Goal: Check status: Check status

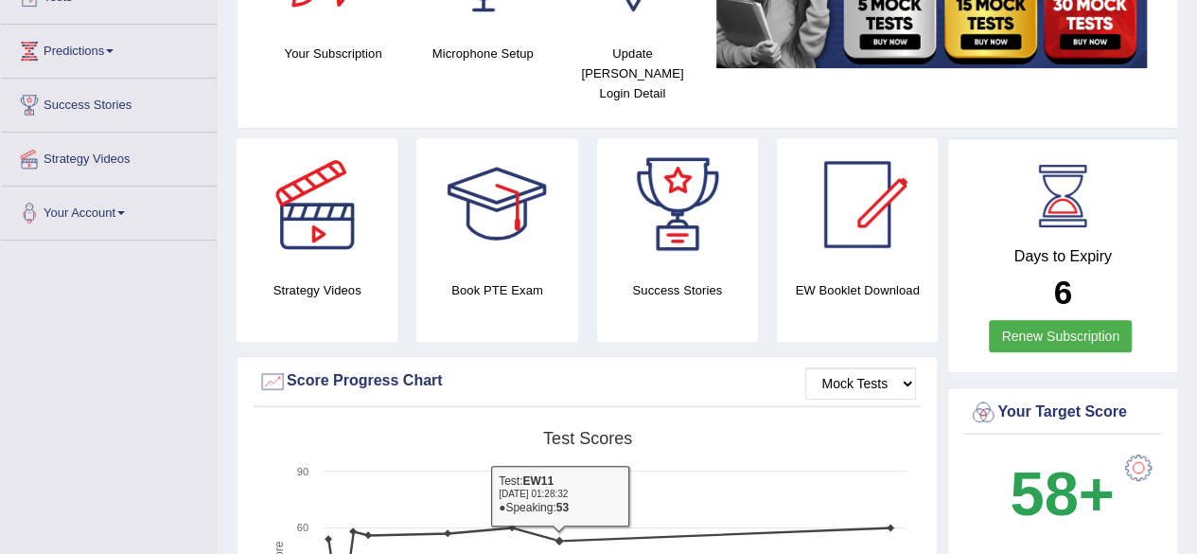
scroll to position [189, 0]
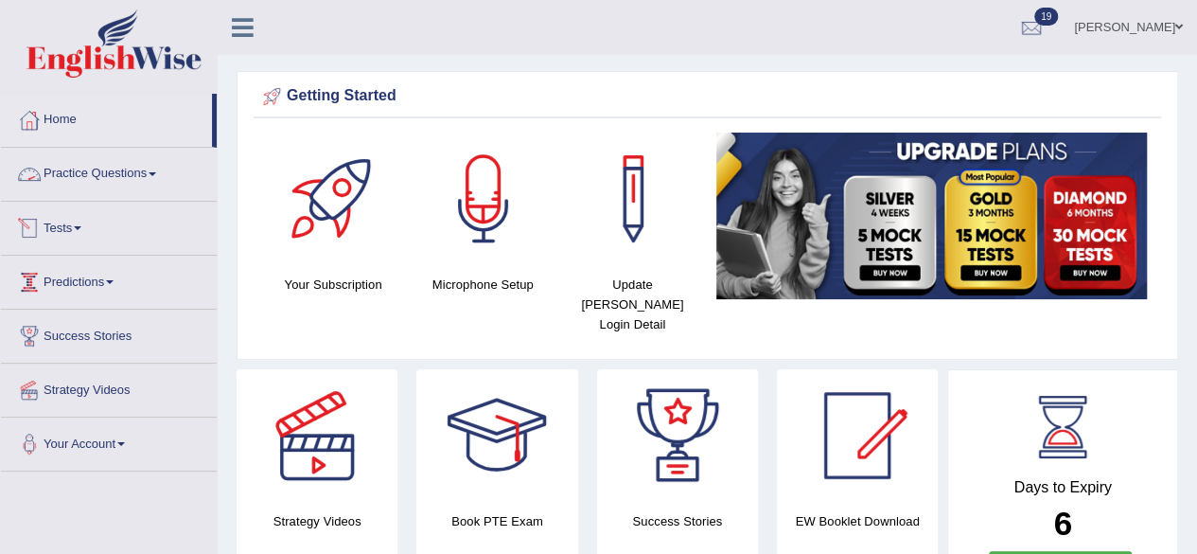
click at [81, 224] on link "Tests" at bounding box center [109, 225] width 216 height 47
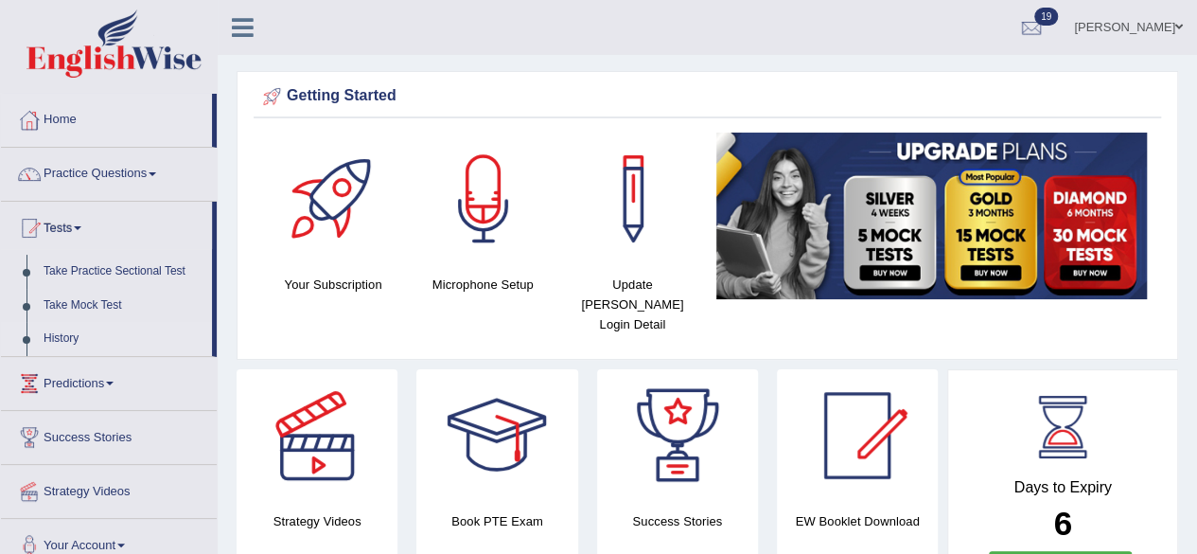
click at [73, 337] on link "History" at bounding box center [123, 339] width 177 height 34
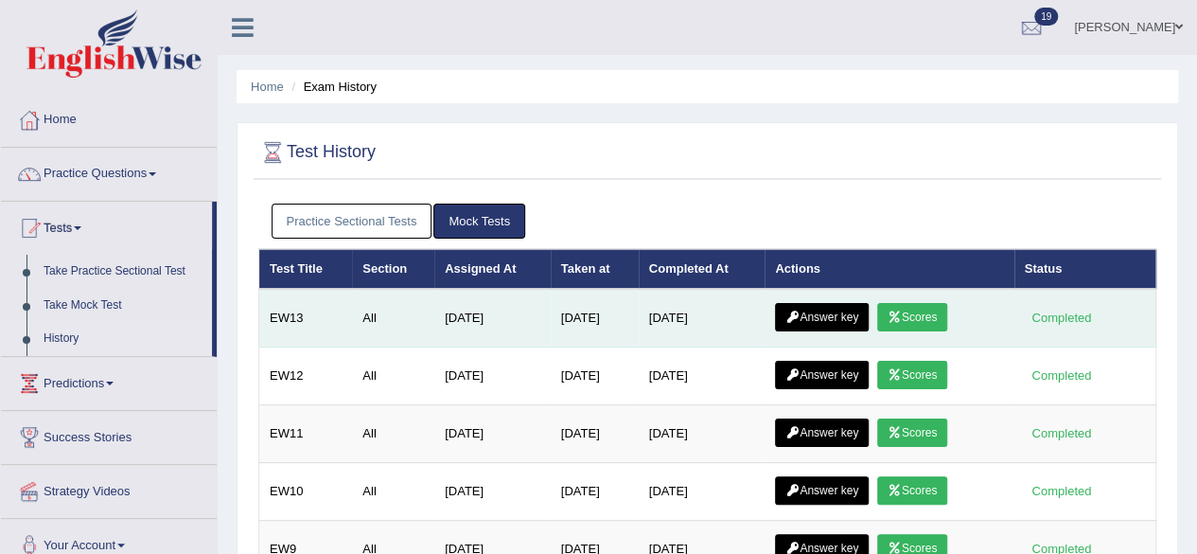
click at [918, 308] on link "Scores" at bounding box center [913, 317] width 70 height 28
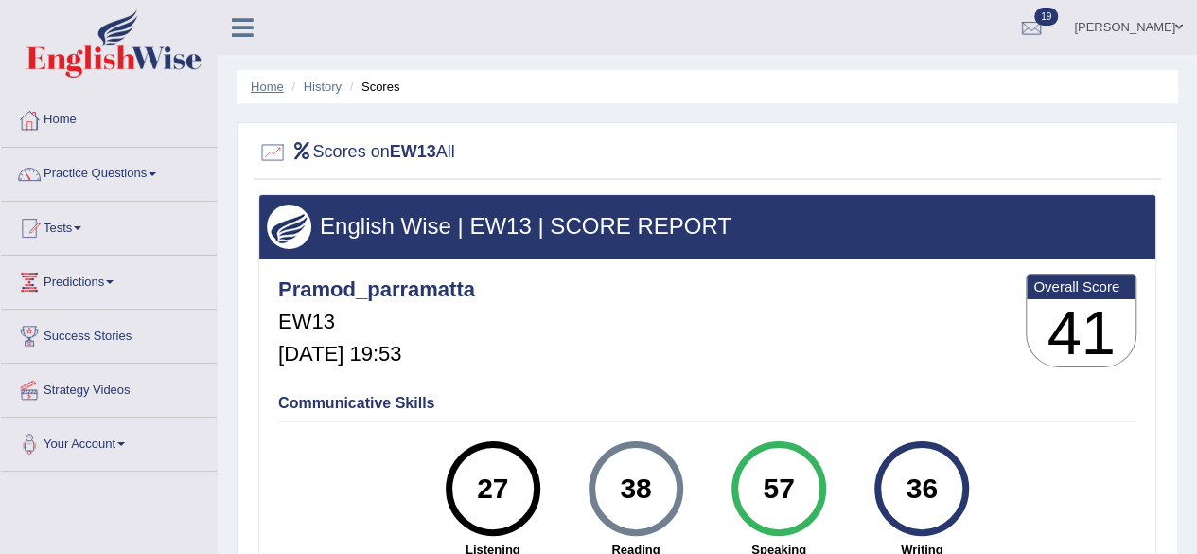
click at [270, 86] on link "Home" at bounding box center [267, 87] width 33 height 14
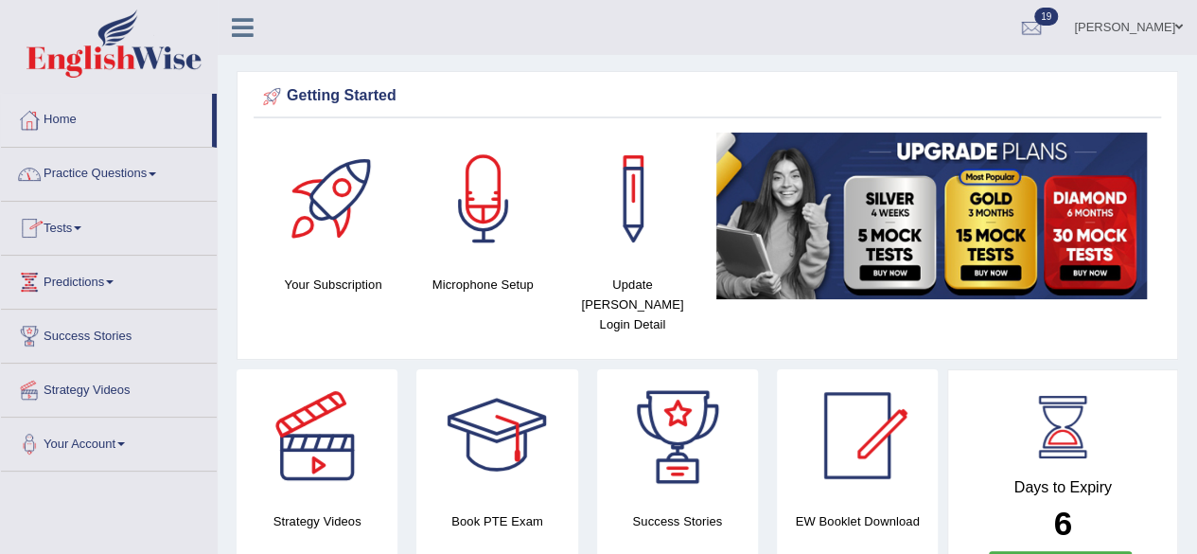
click at [90, 226] on link "Tests" at bounding box center [109, 225] width 216 height 47
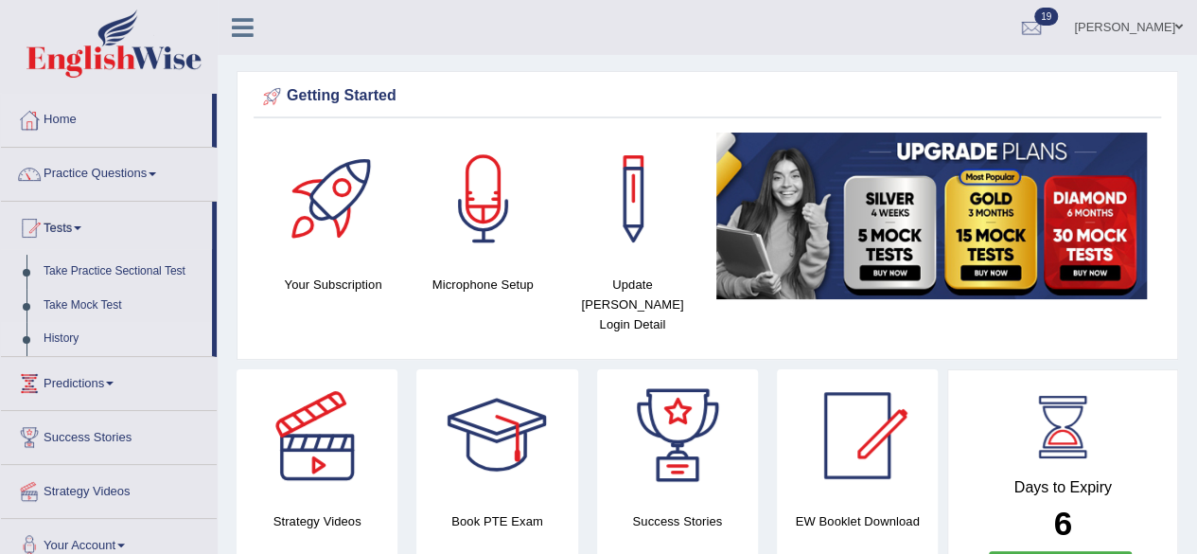
click at [70, 338] on link "History" at bounding box center [123, 339] width 177 height 34
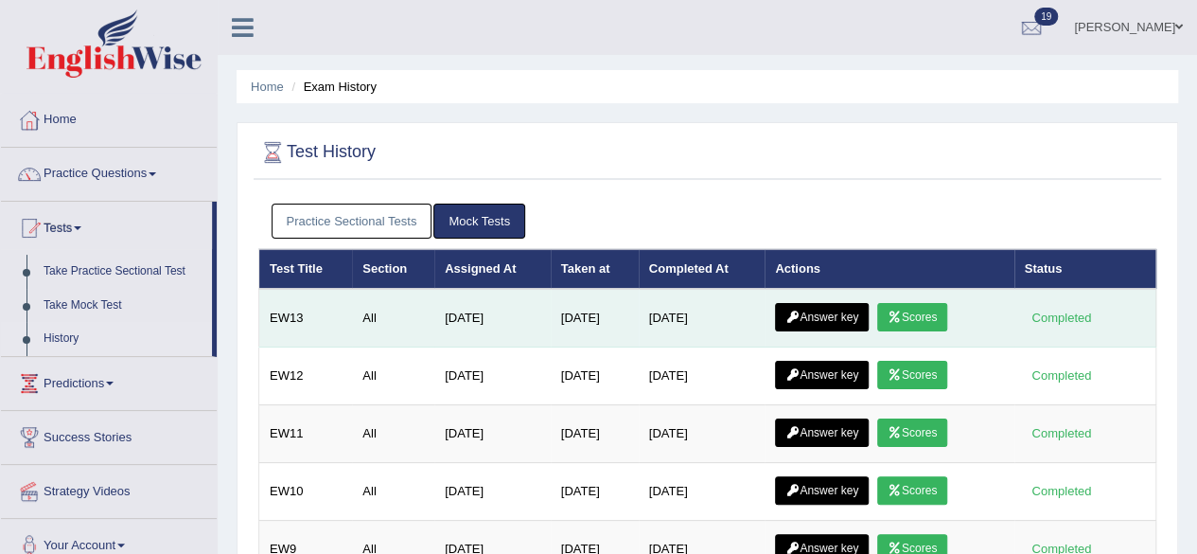
click at [848, 307] on link "Answer key" at bounding box center [822, 317] width 94 height 28
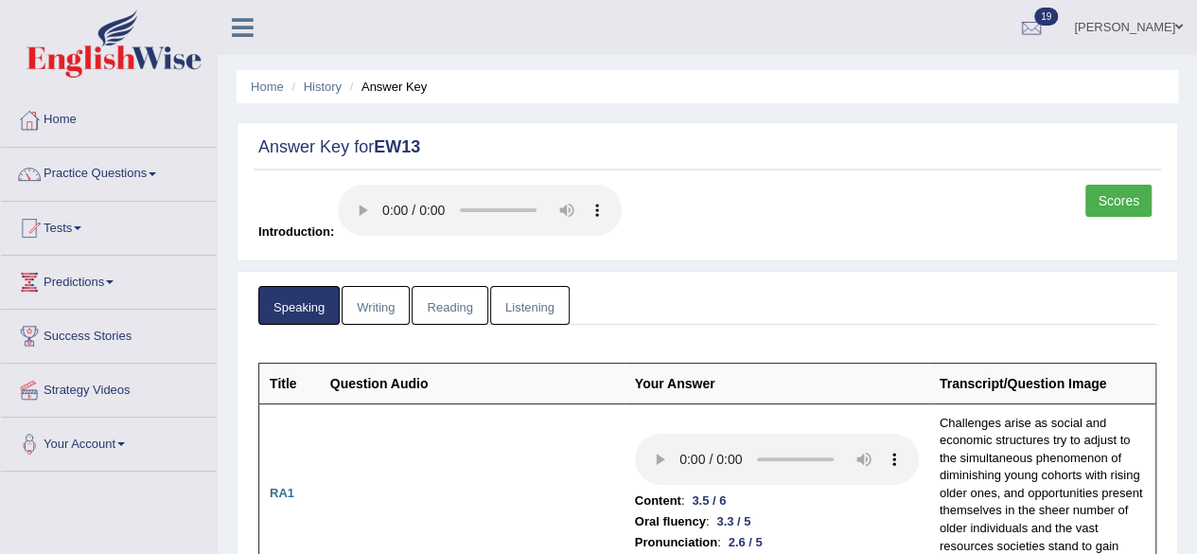
click at [379, 307] on link "Writing" at bounding box center [376, 305] width 68 height 39
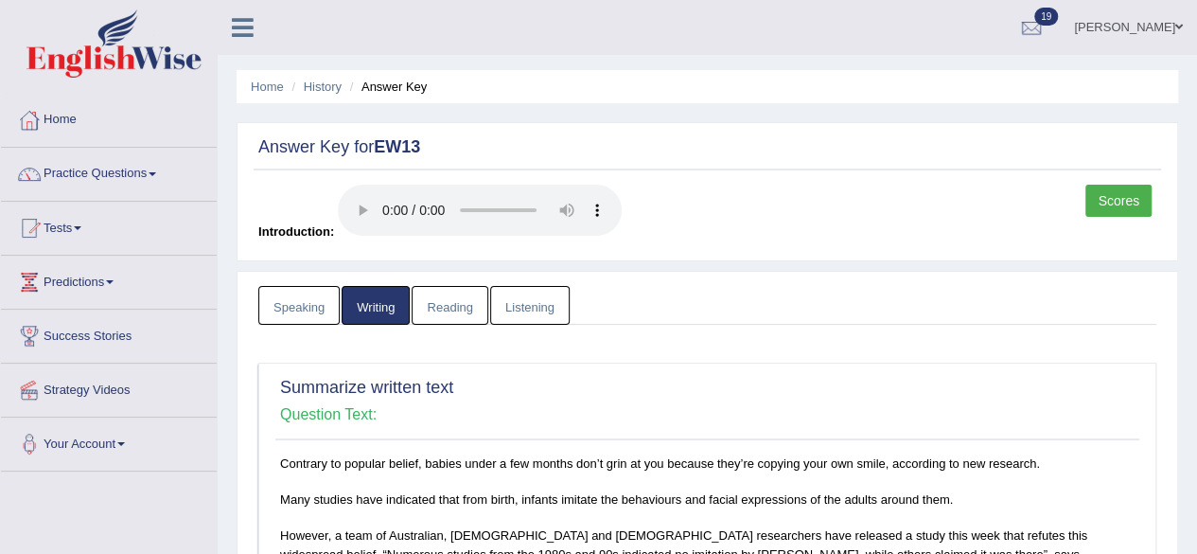
click at [452, 302] on link "Reading" at bounding box center [450, 305] width 76 height 39
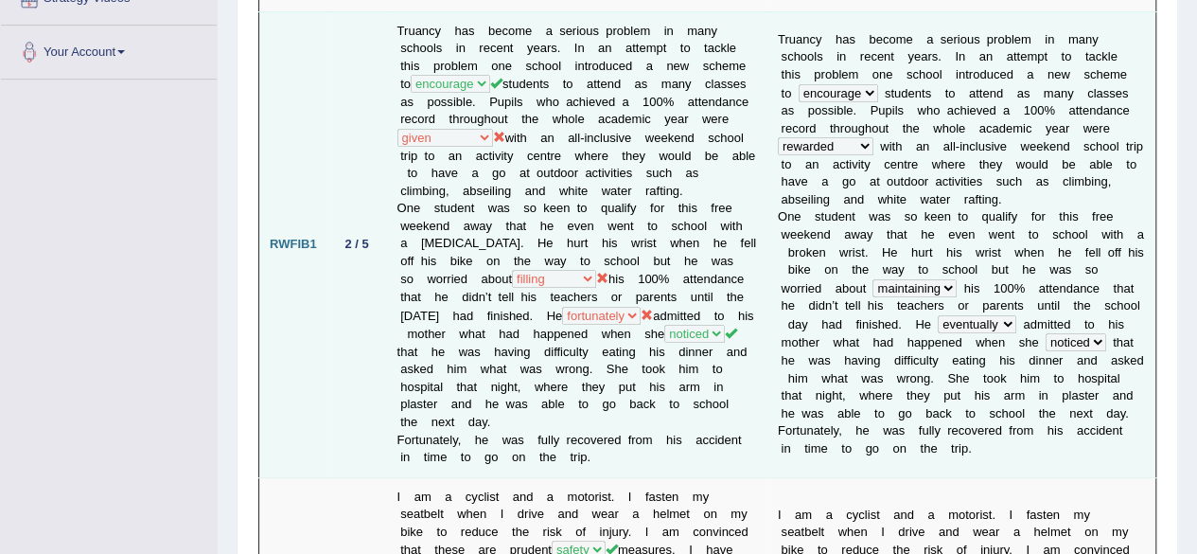
scroll to position [95, 0]
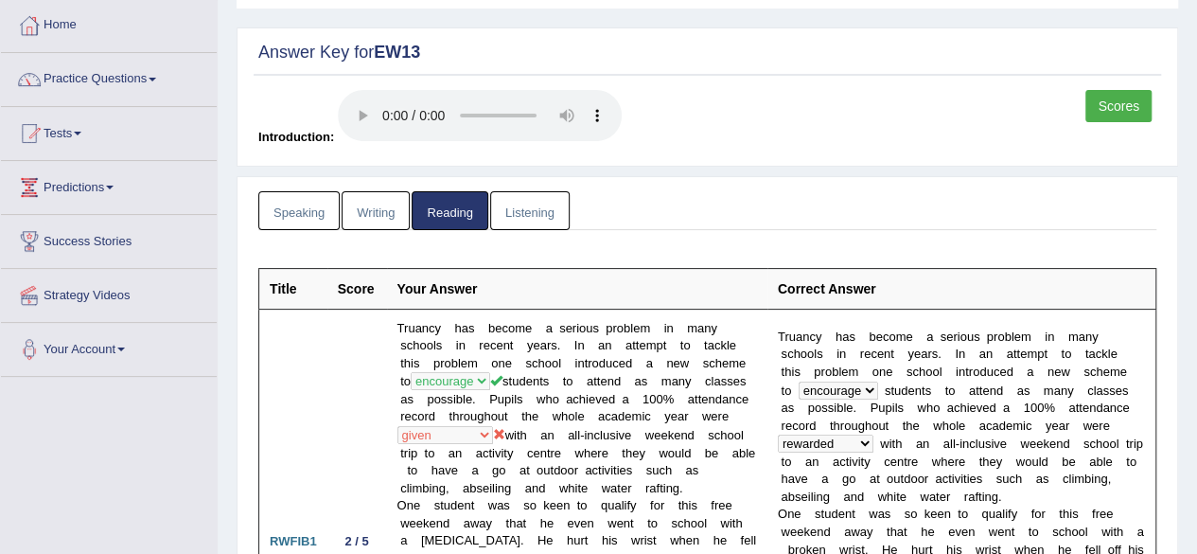
click at [314, 210] on link "Speaking" at bounding box center [298, 210] width 81 height 39
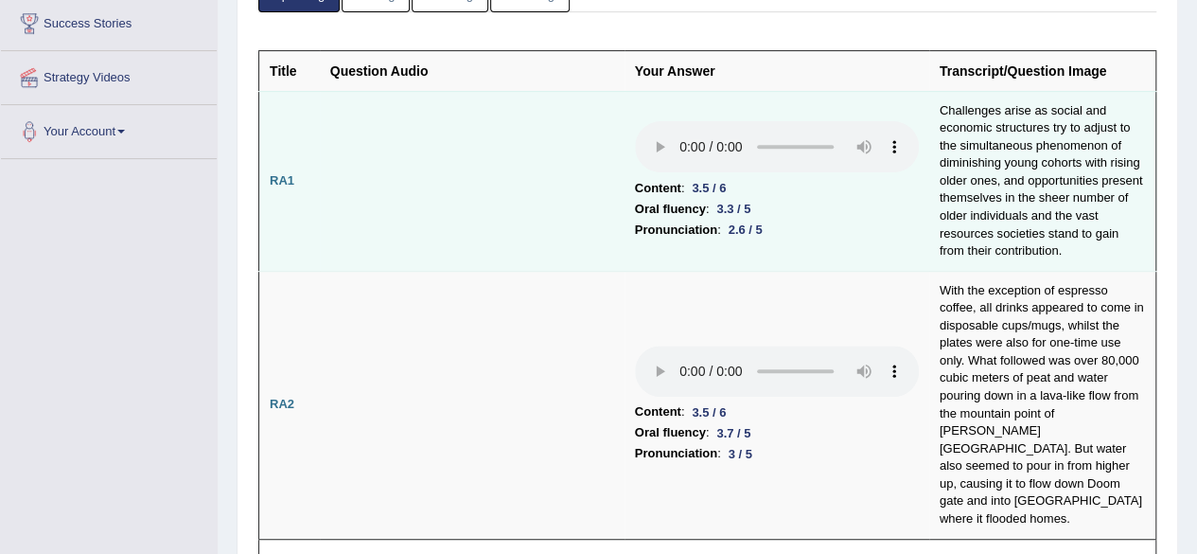
scroll to position [0, 0]
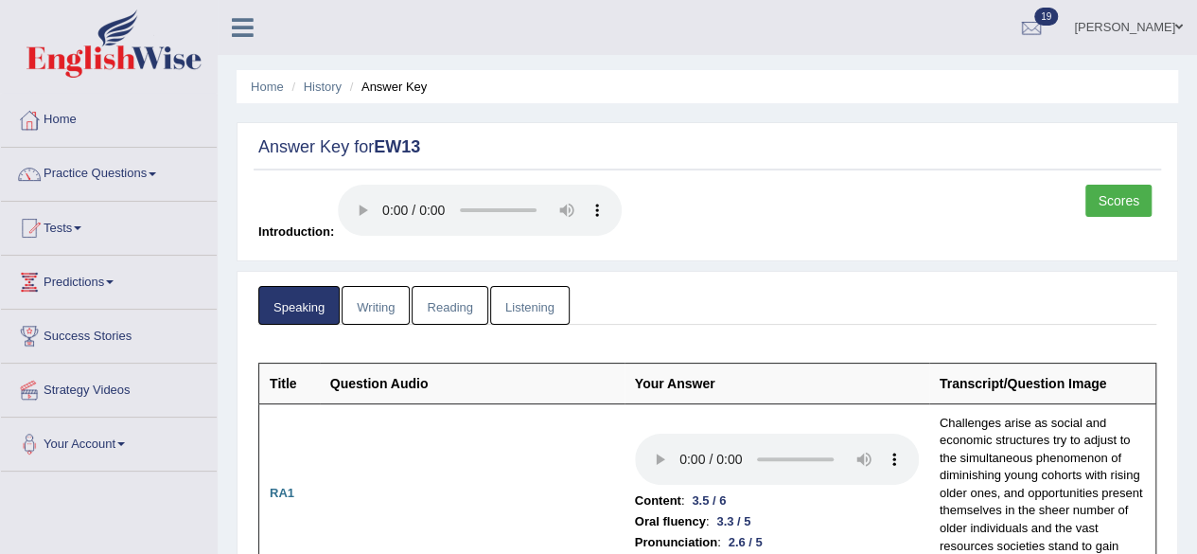
click at [372, 310] on link "Writing" at bounding box center [376, 305] width 68 height 39
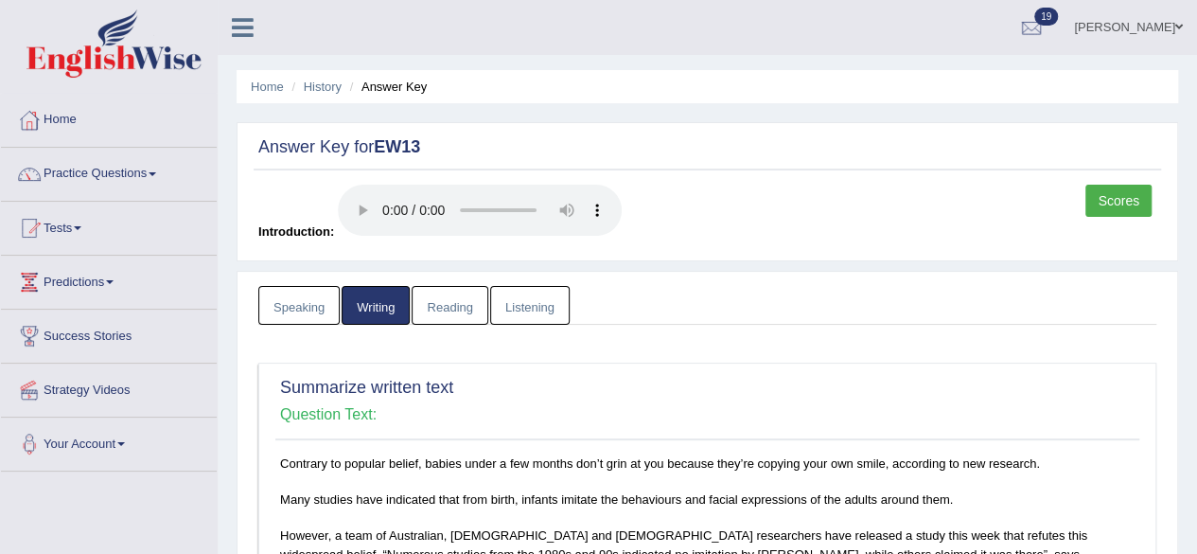
click at [438, 308] on link "Reading" at bounding box center [450, 305] width 76 height 39
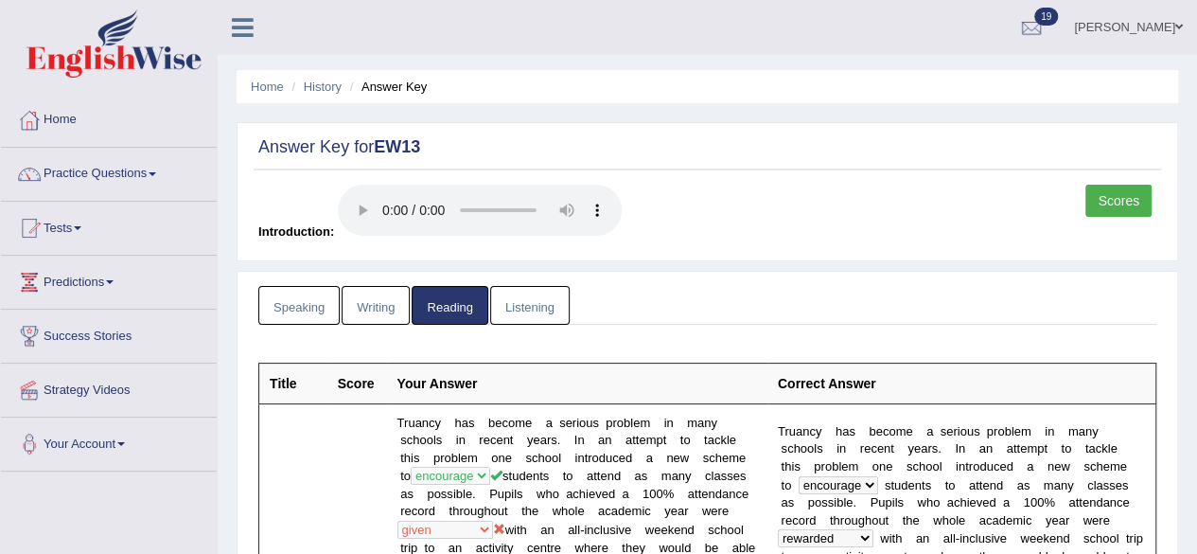
click at [530, 295] on link "Listening" at bounding box center [530, 305] width 80 height 39
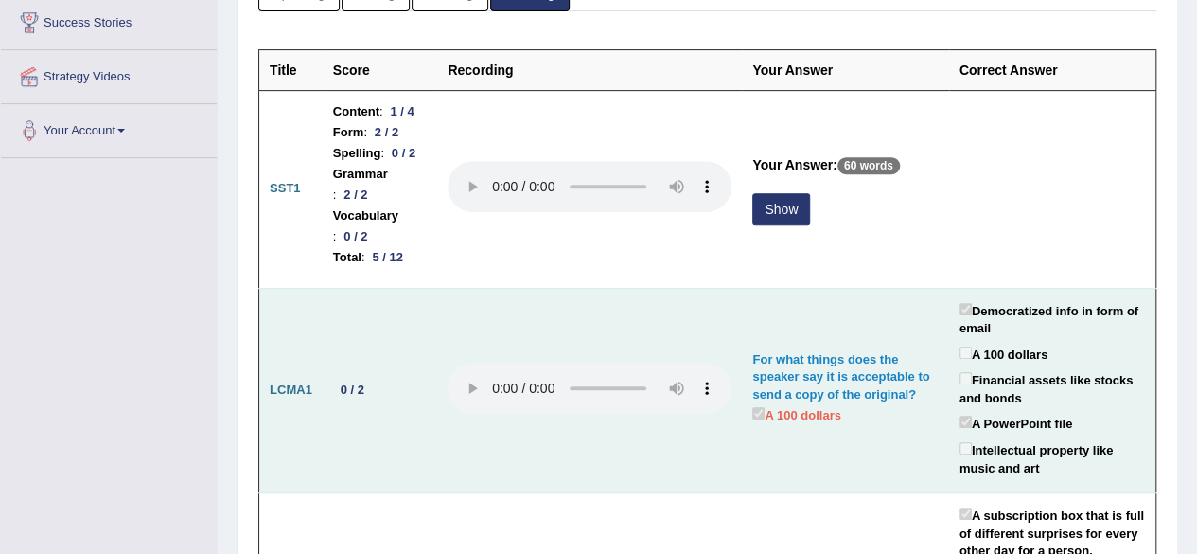
scroll to position [284, 0]
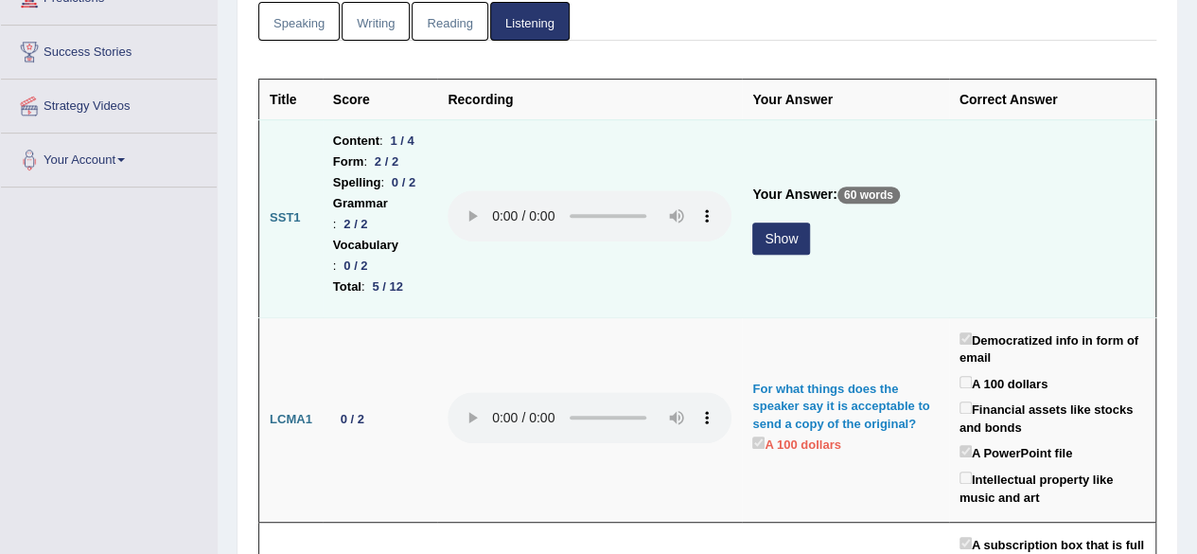
click at [807, 222] on button "Show" at bounding box center [782, 238] width 58 height 32
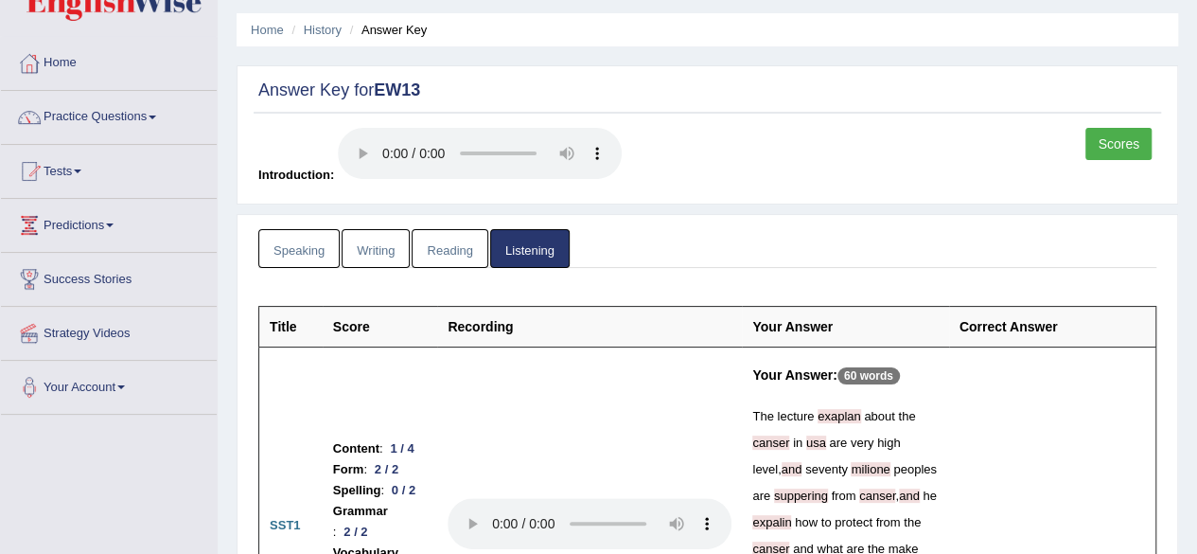
scroll to position [0, 0]
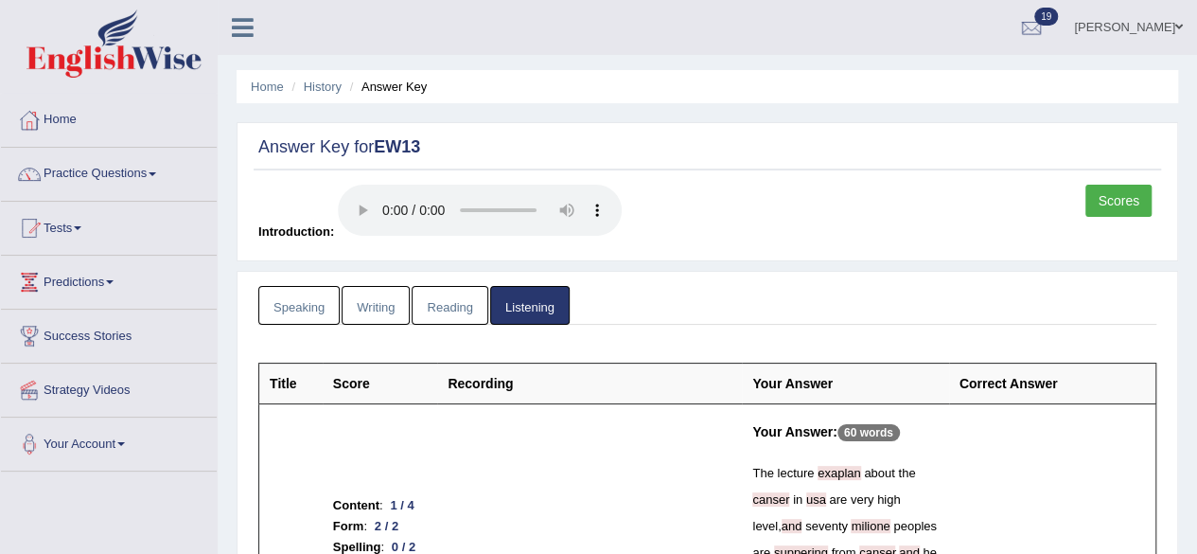
click at [1100, 194] on link "Scores" at bounding box center [1119, 201] width 66 height 32
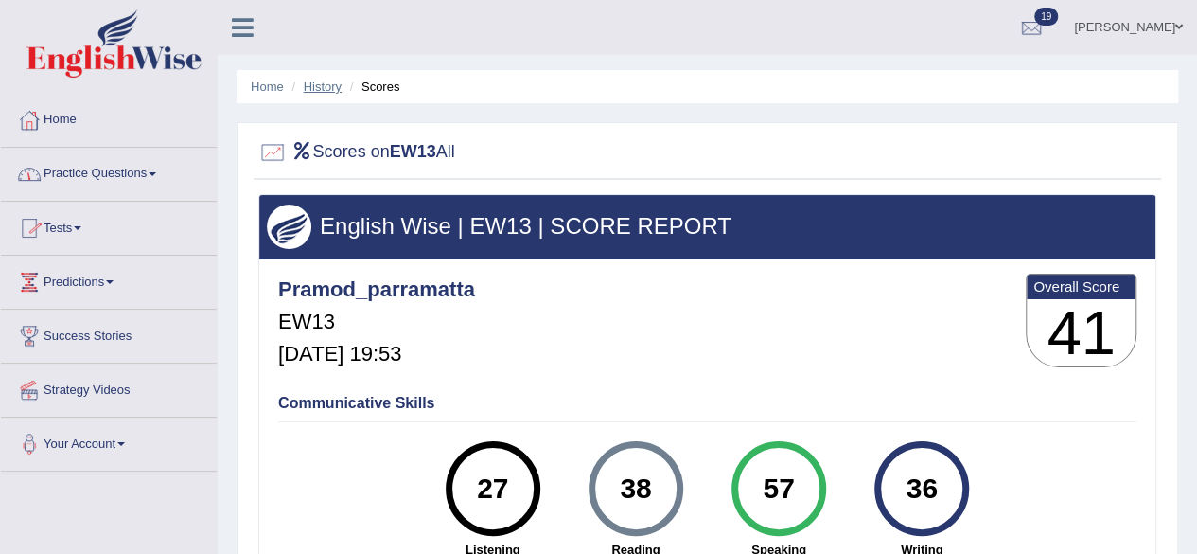
click at [320, 85] on link "History" at bounding box center [323, 87] width 38 height 14
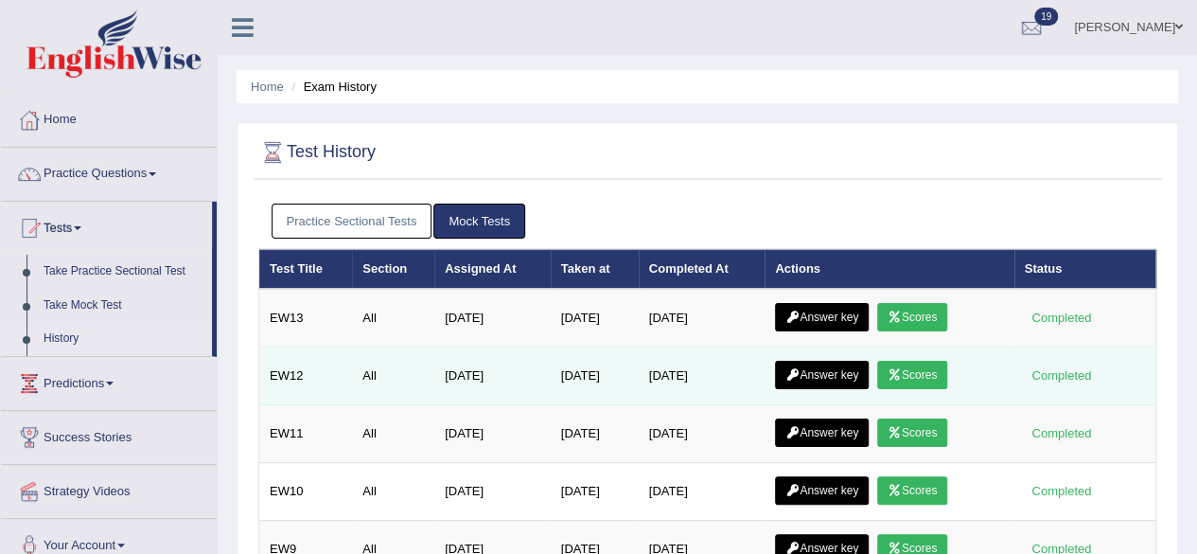
click at [914, 372] on link "Scores" at bounding box center [913, 375] width 70 height 28
click at [914, 368] on link "Scores" at bounding box center [913, 375] width 70 height 28
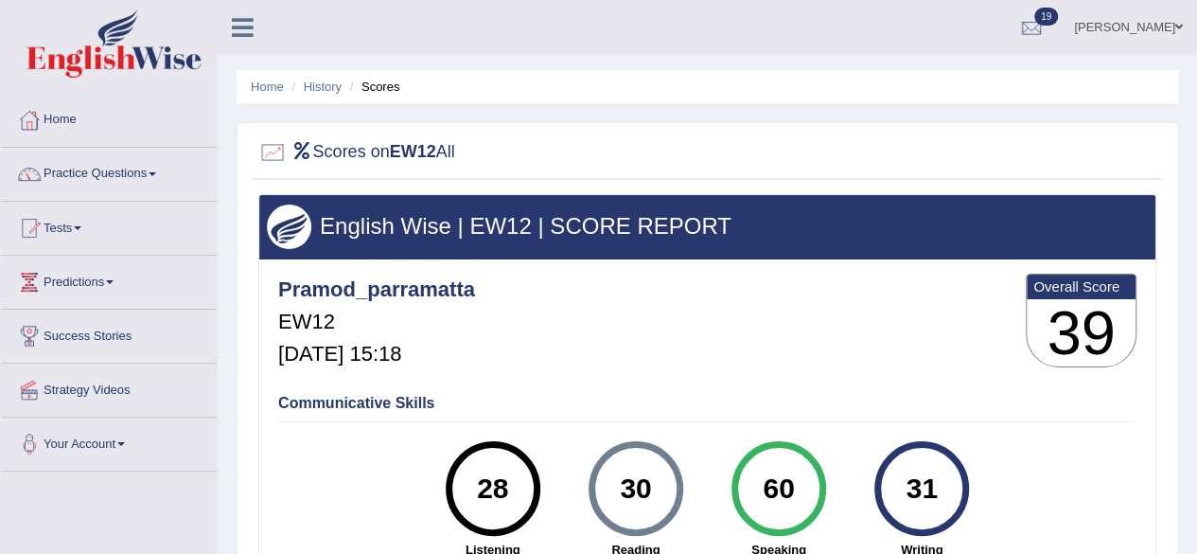
click at [824, 319] on div "Pramod_parramatta EW12 Oct 3, 2025, 15:18 Overall Score 39" at bounding box center [708, 325] width 868 height 113
click at [329, 84] on link "History" at bounding box center [323, 87] width 38 height 14
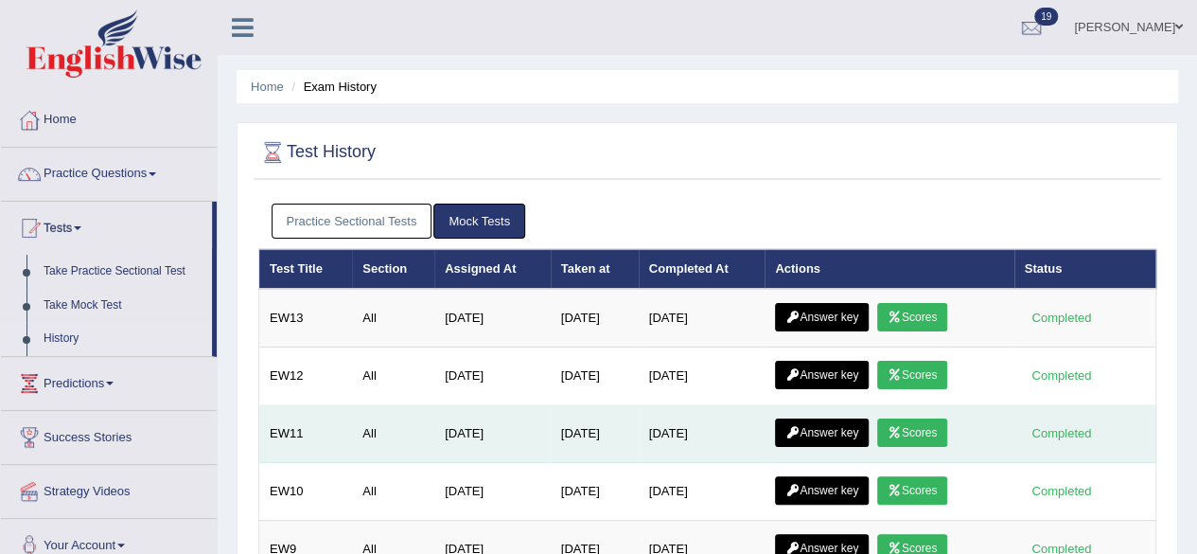
click at [922, 425] on link "Scores" at bounding box center [913, 432] width 70 height 28
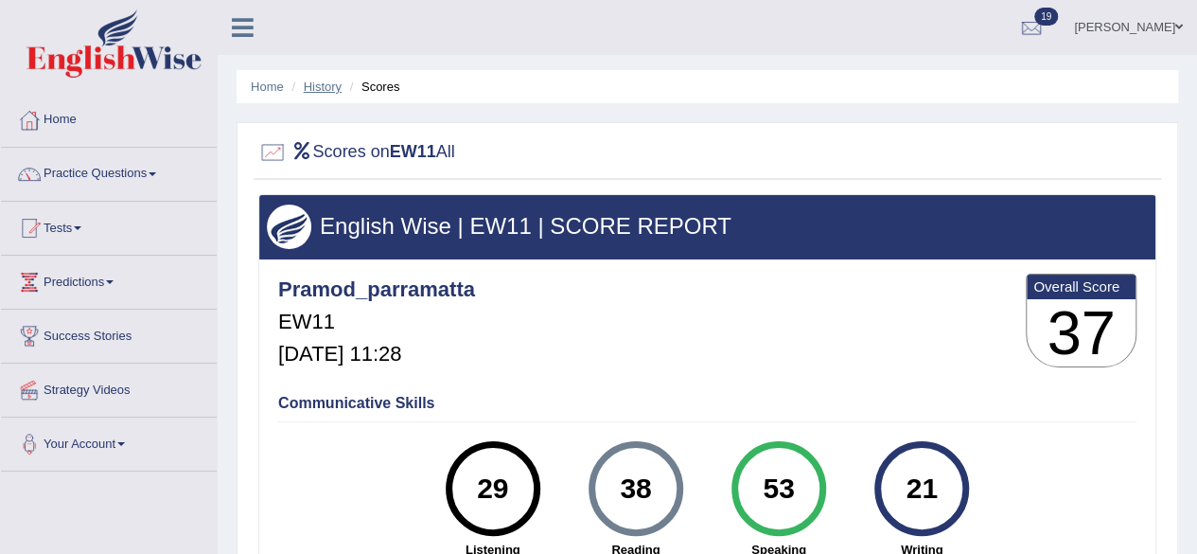
click at [324, 79] on li "History" at bounding box center [314, 87] width 55 height 18
click at [317, 90] on link "History" at bounding box center [323, 87] width 38 height 14
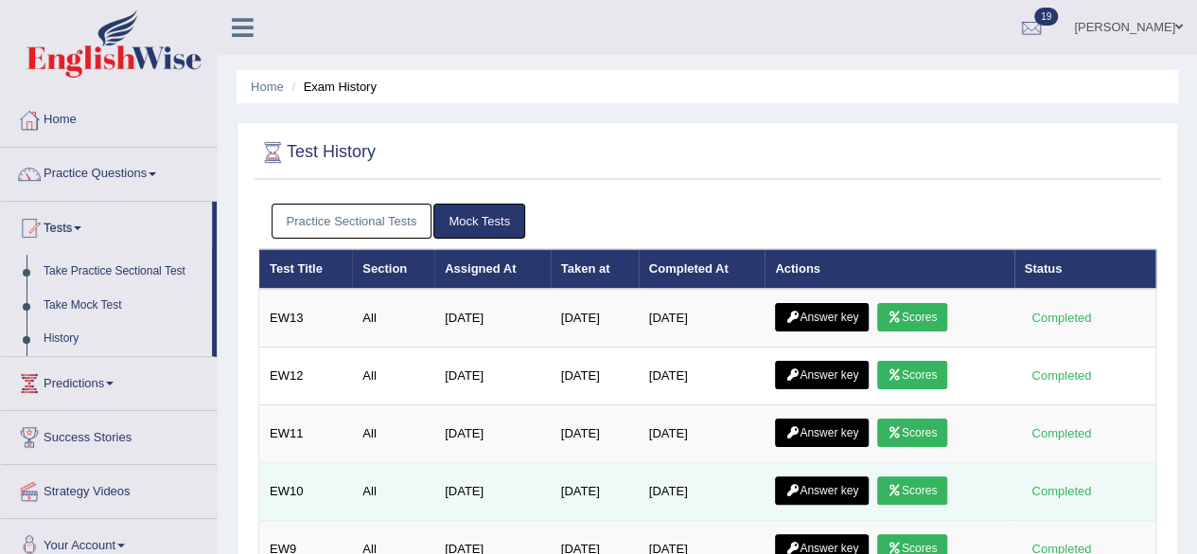
click at [933, 482] on link "Scores" at bounding box center [913, 490] width 70 height 28
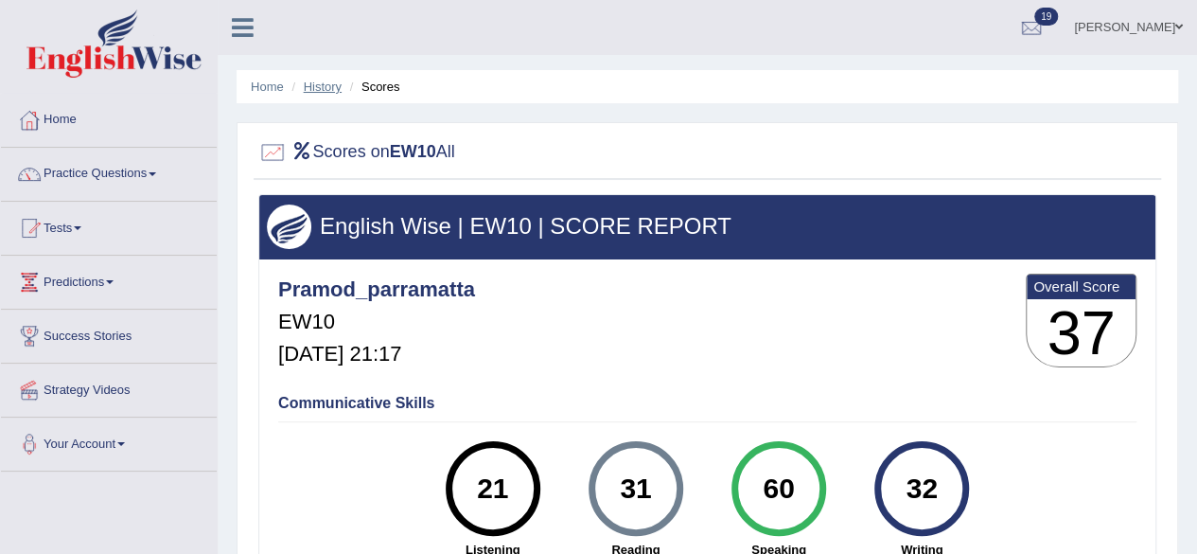
click at [333, 82] on link "History" at bounding box center [323, 87] width 38 height 14
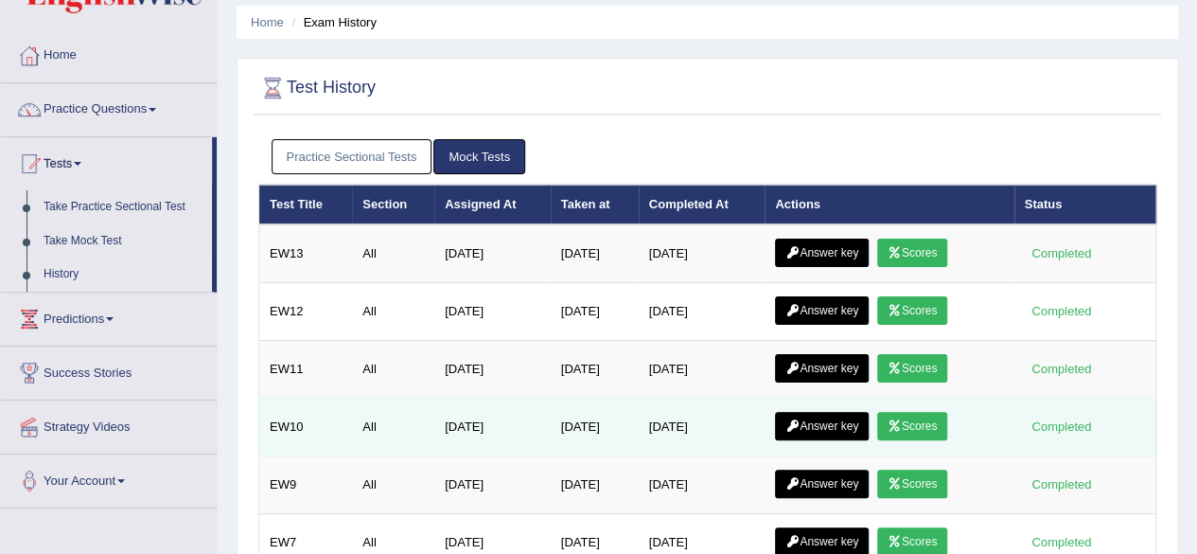
scroll to position [95, 0]
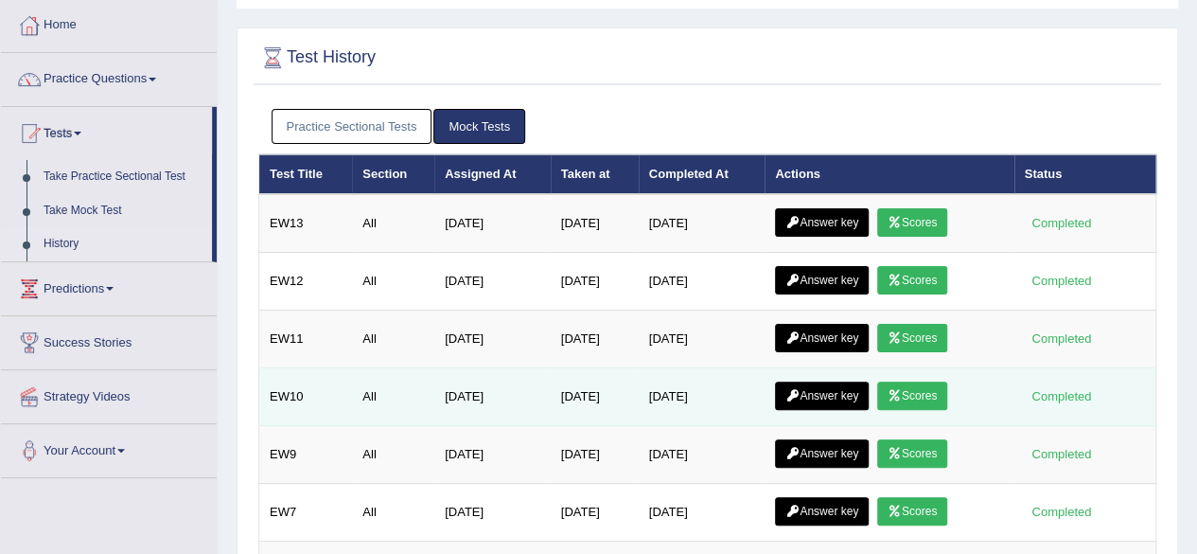
click at [913, 387] on link "Scores" at bounding box center [913, 395] width 70 height 28
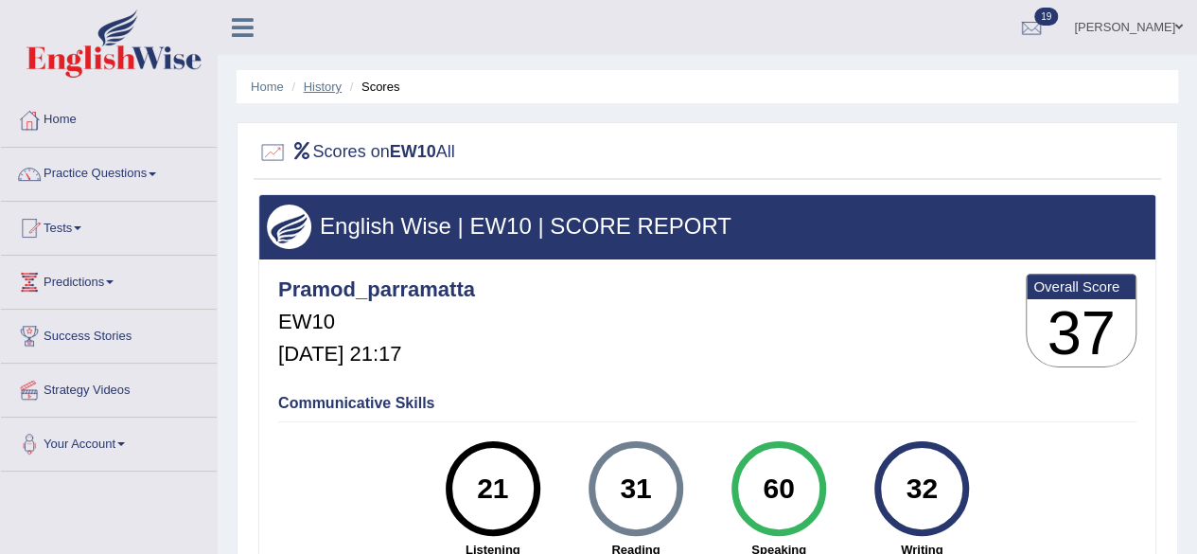
click at [324, 80] on link "History" at bounding box center [323, 87] width 38 height 14
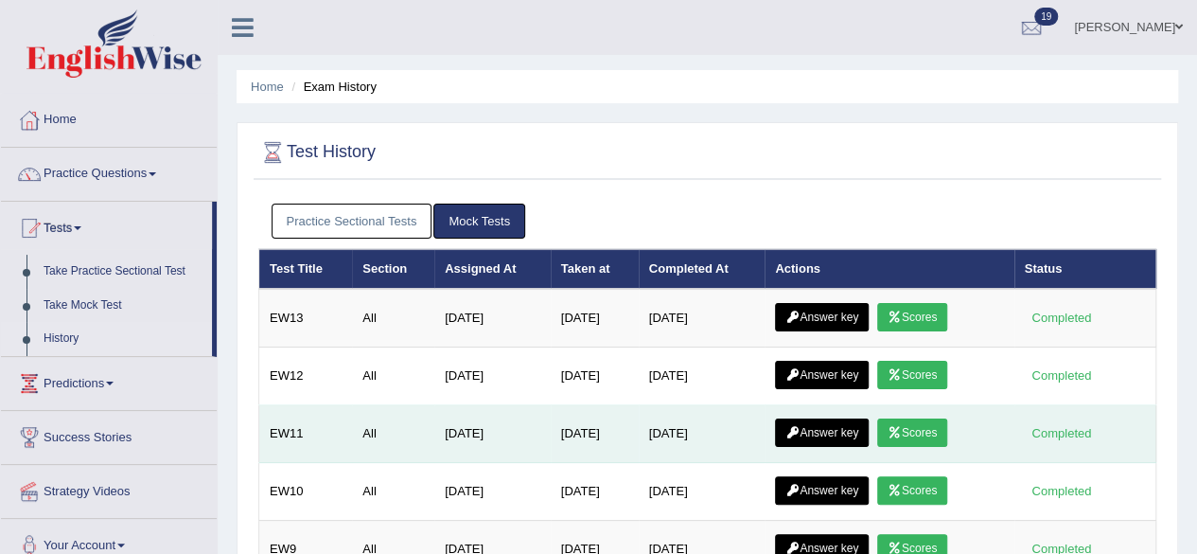
click at [924, 430] on link "Scores" at bounding box center [913, 432] width 70 height 28
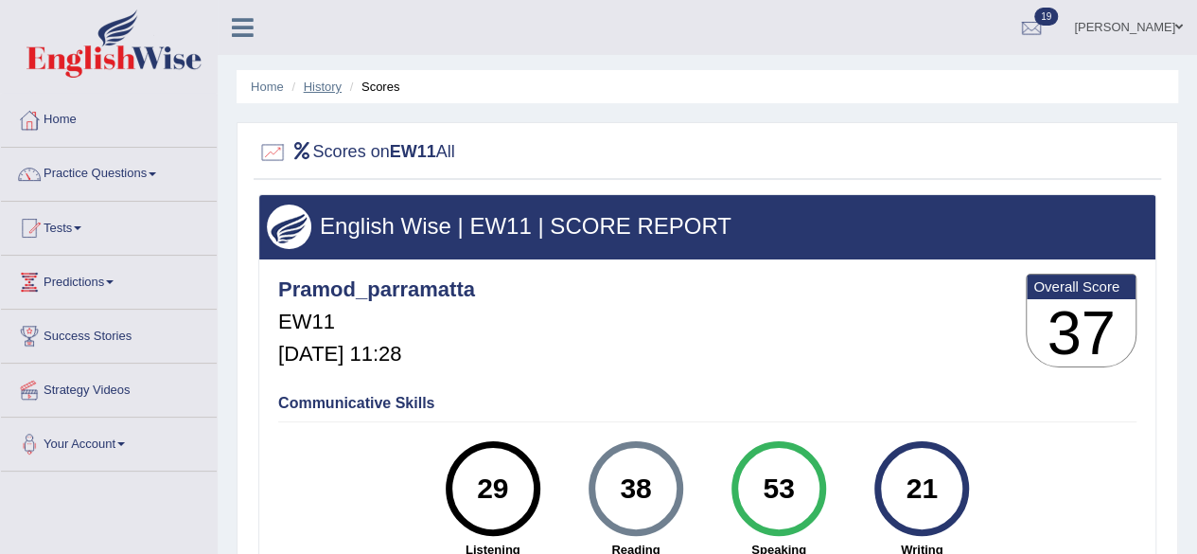
click at [333, 87] on link "History" at bounding box center [323, 87] width 38 height 14
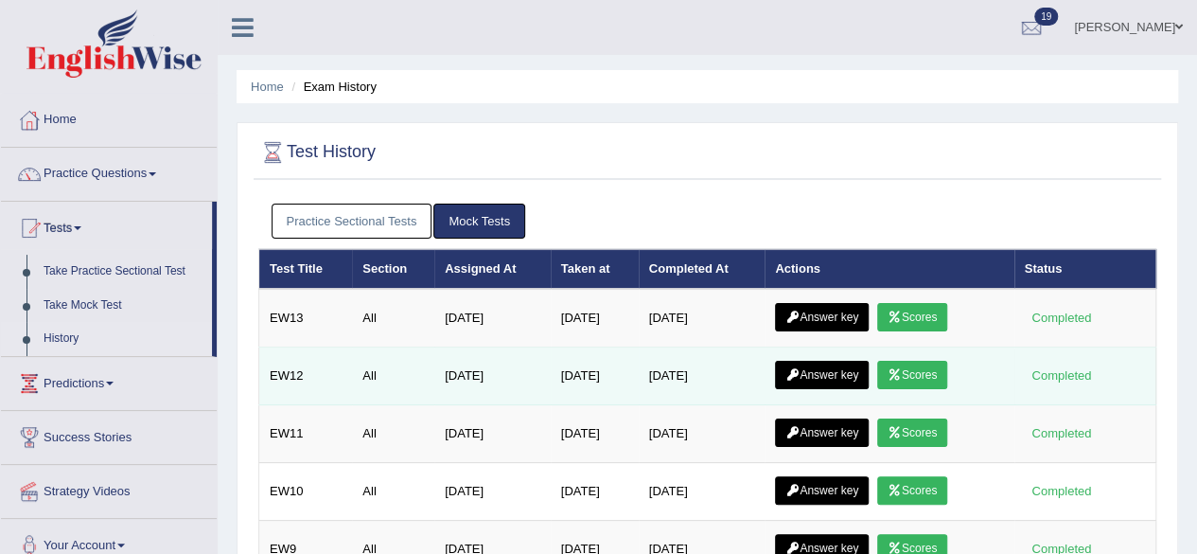
click at [935, 369] on link "Scores" at bounding box center [913, 375] width 70 height 28
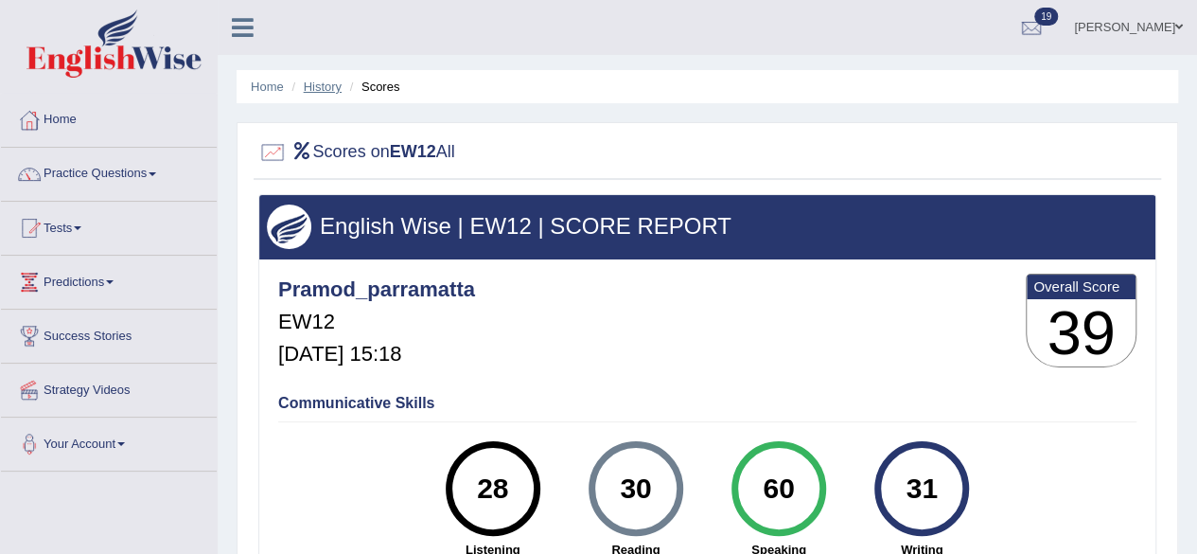
click at [326, 83] on link "History" at bounding box center [323, 87] width 38 height 14
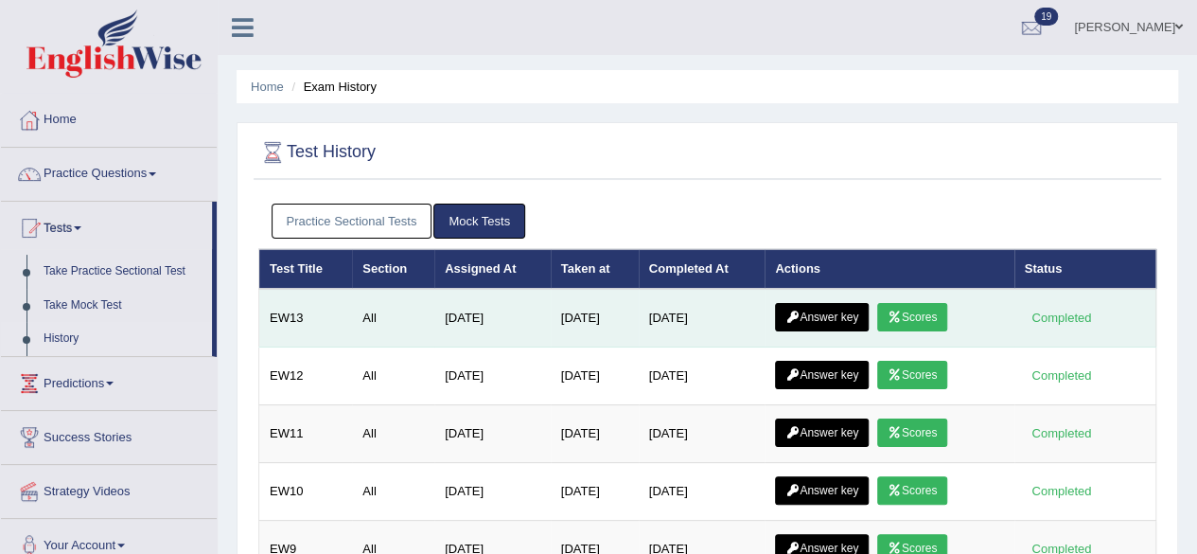
click at [936, 313] on link "Scores" at bounding box center [913, 317] width 70 height 28
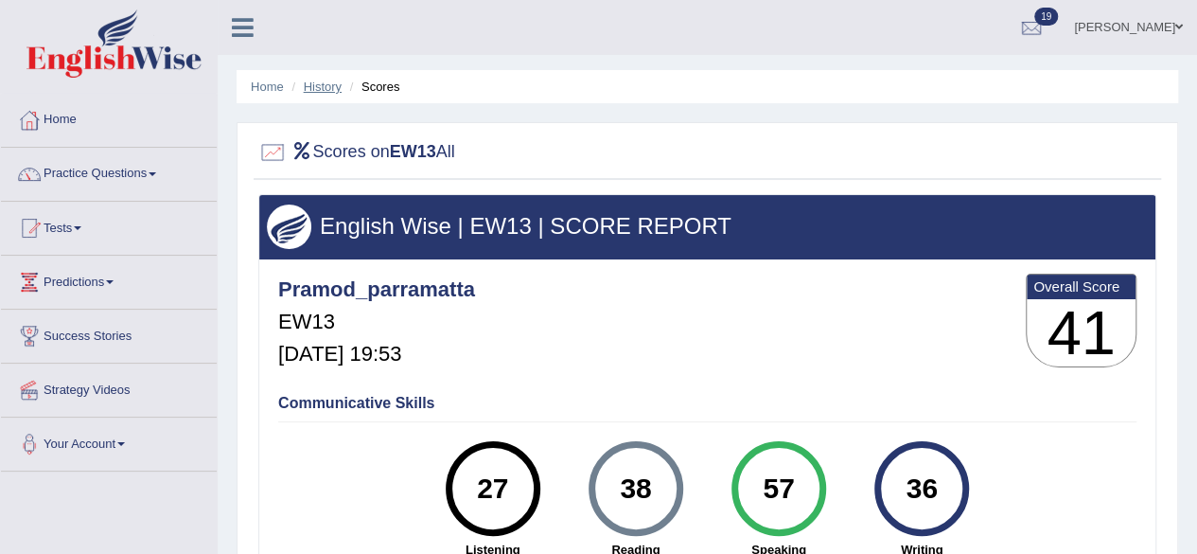
click at [326, 88] on link "History" at bounding box center [323, 87] width 38 height 14
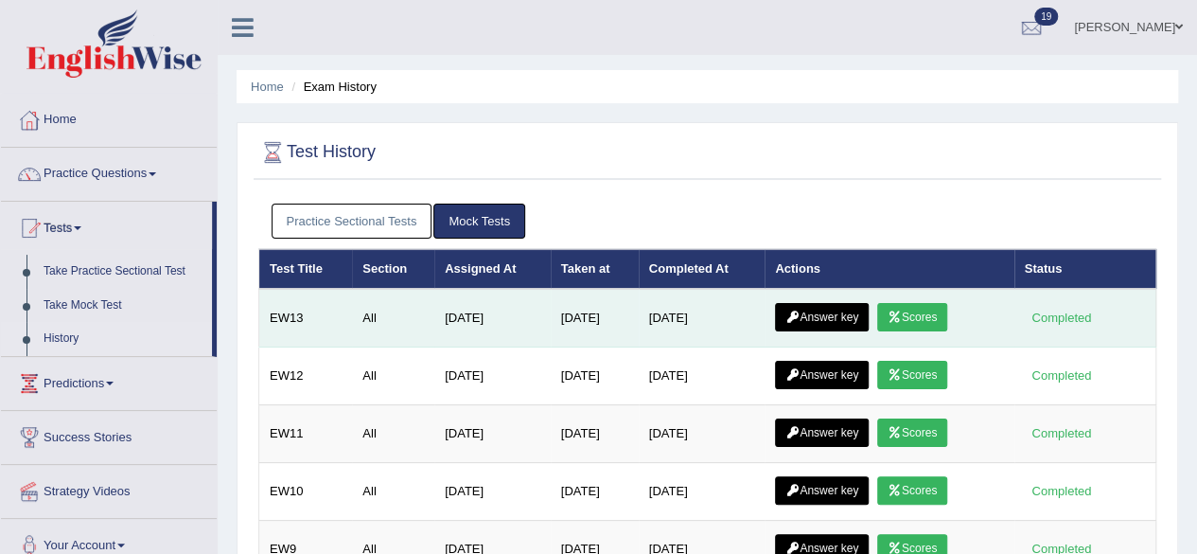
click at [926, 310] on link "Scores" at bounding box center [913, 317] width 70 height 28
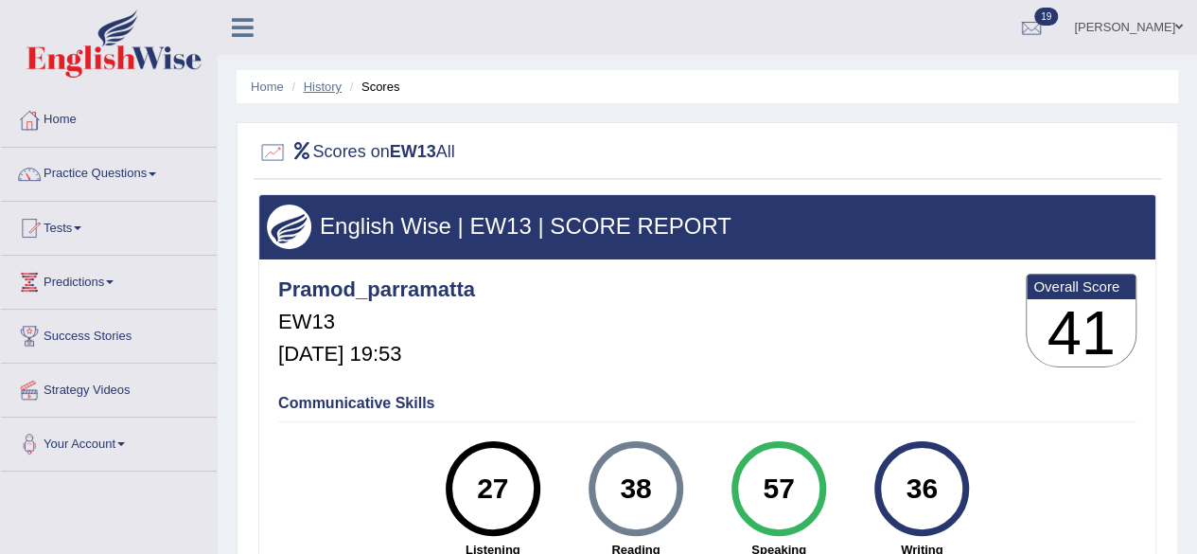
click at [335, 80] on link "History" at bounding box center [323, 87] width 38 height 14
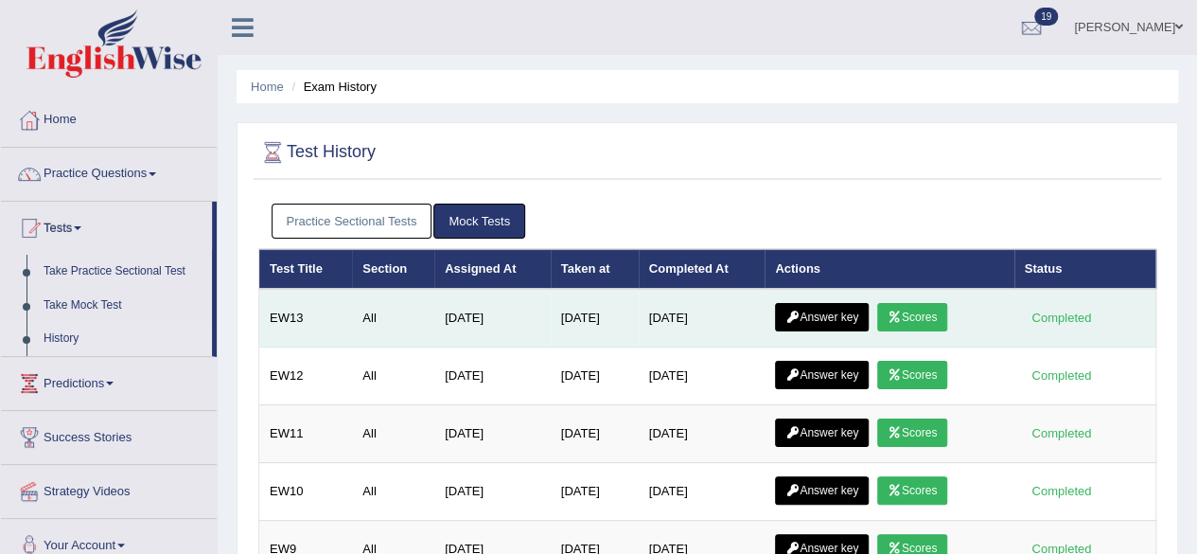
click at [842, 317] on link "Answer key" at bounding box center [822, 317] width 94 height 28
